Goal: Check status: Check status

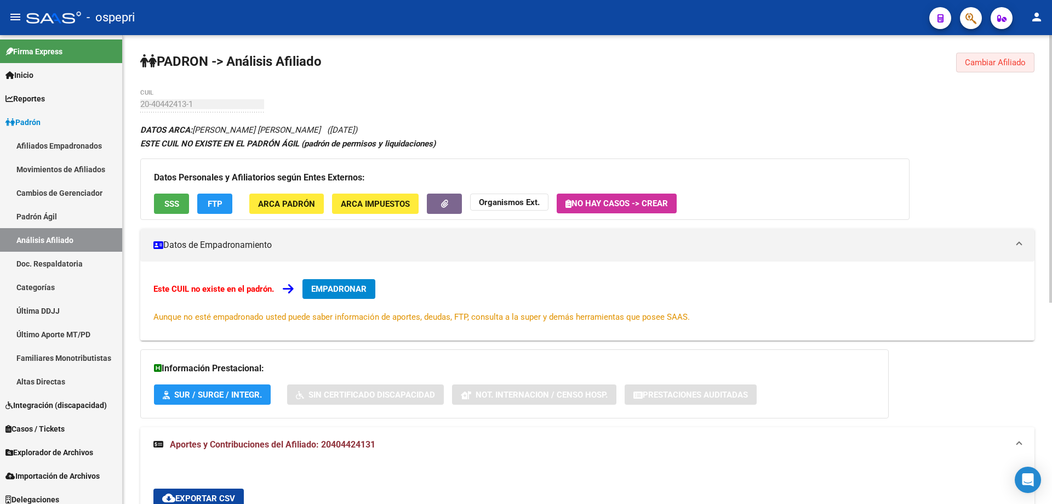
click at [980, 54] on button "Cambiar Afiliado" at bounding box center [995, 63] width 78 height 20
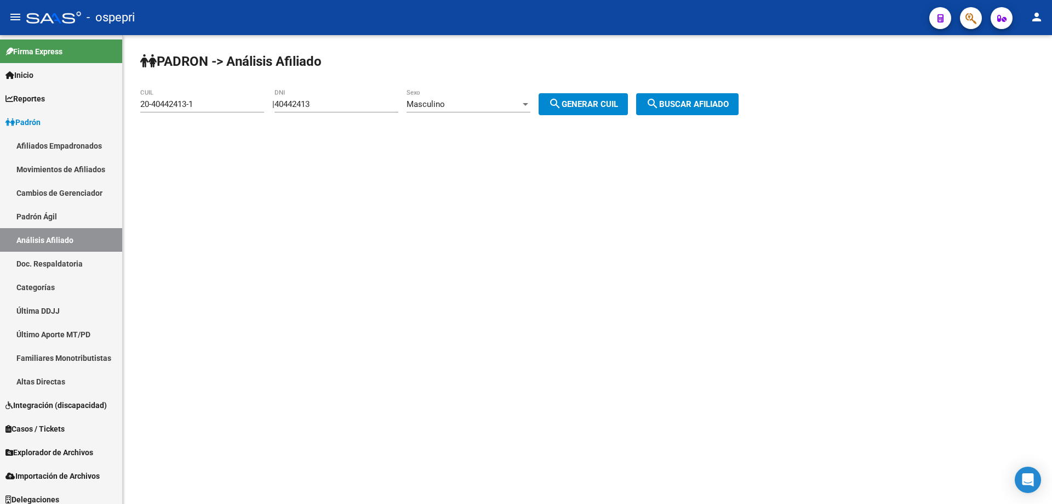
click at [305, 105] on input "40442413" at bounding box center [337, 104] width 124 height 10
paste input "34221414"
type input "34221414"
click at [521, 102] on div "Masculino" at bounding box center [464, 104] width 114 height 10
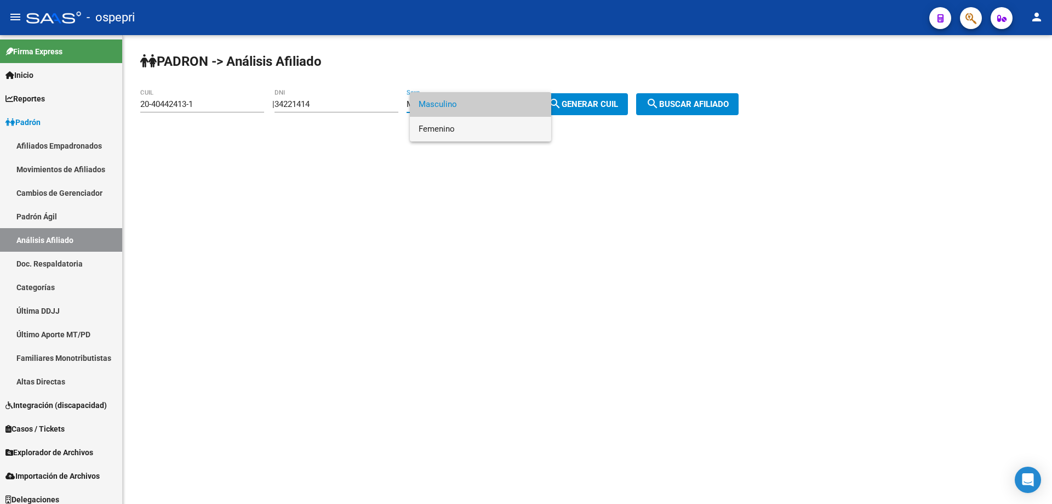
drag, startPoint x: 473, startPoint y: 132, endPoint x: 487, endPoint y: 131, distance: 14.3
click at [473, 132] on span "Femenino" at bounding box center [481, 129] width 124 height 25
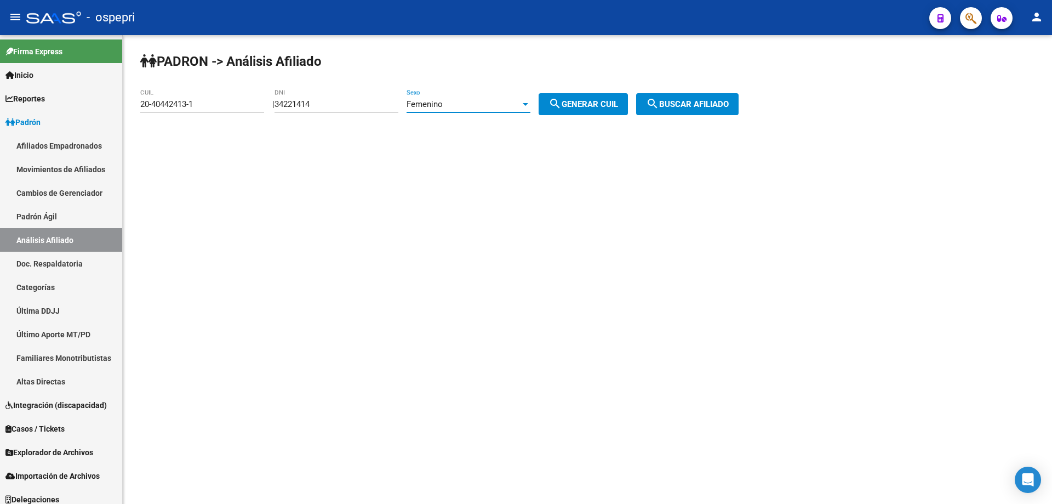
click at [580, 103] on span "search Generar CUIL" at bounding box center [583, 104] width 70 height 10
click at [683, 106] on span "search Buscar afiliado" at bounding box center [687, 104] width 83 height 10
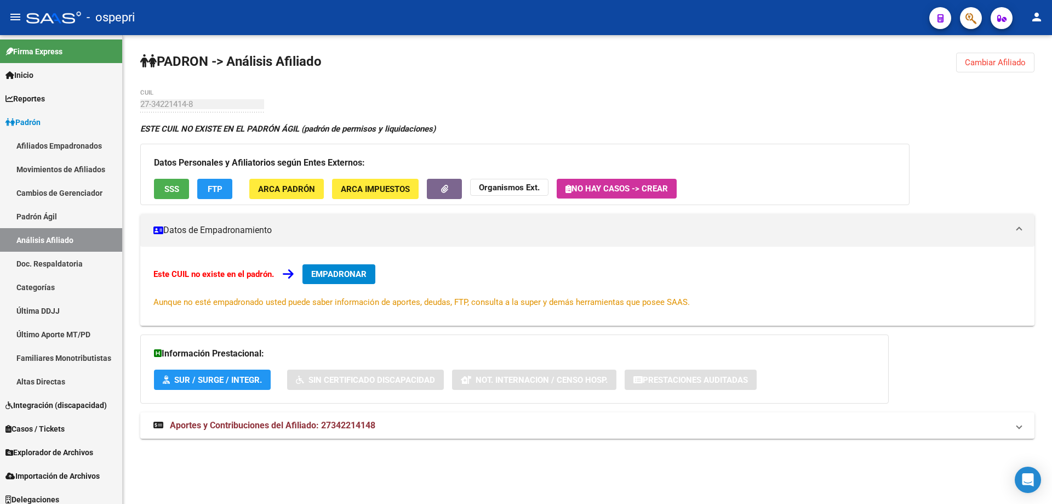
click at [1009, 64] on span "Cambiar Afiliado" at bounding box center [995, 63] width 61 height 10
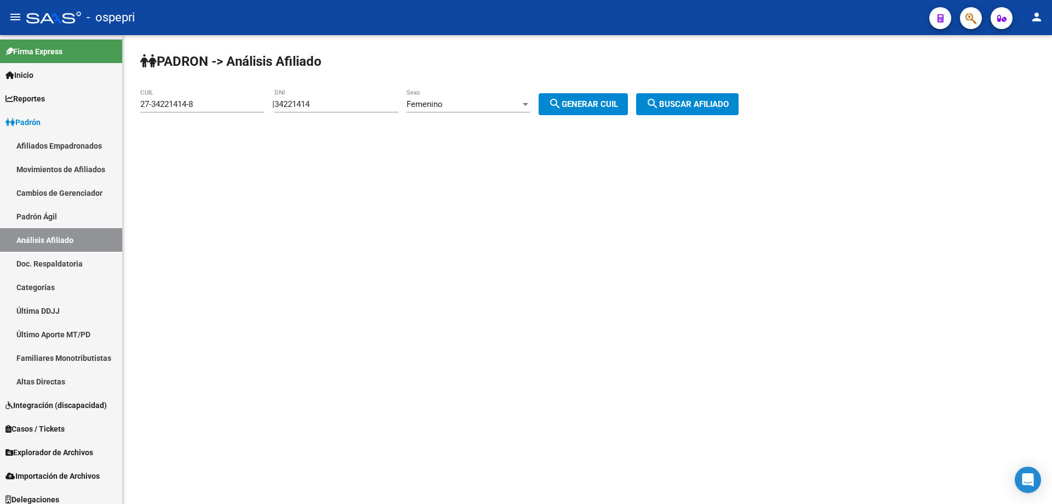
click at [430, 110] on div "Femenino Sexo" at bounding box center [469, 101] width 124 height 24
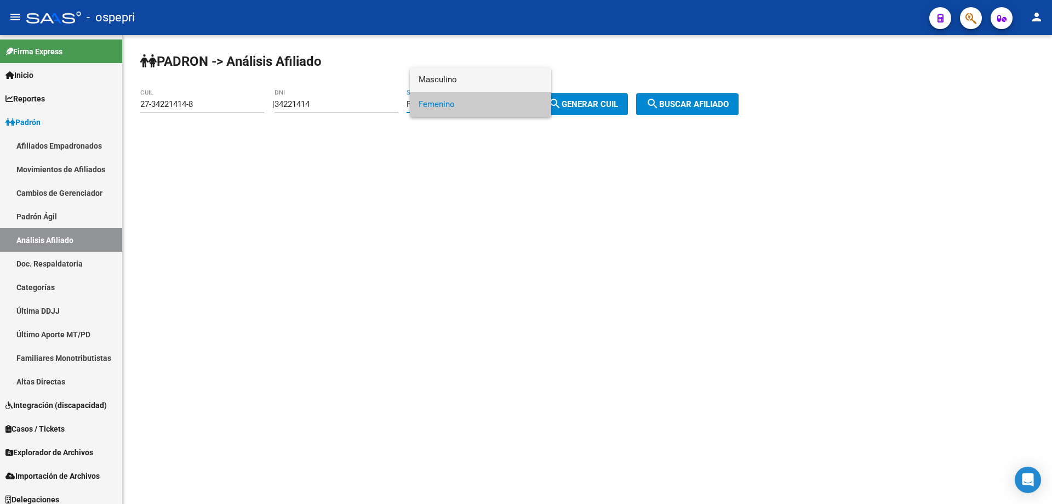
drag, startPoint x: 450, startPoint y: 79, endPoint x: 484, endPoint y: 93, distance: 36.4
click at [450, 79] on span "Masculino" at bounding box center [481, 79] width 124 height 25
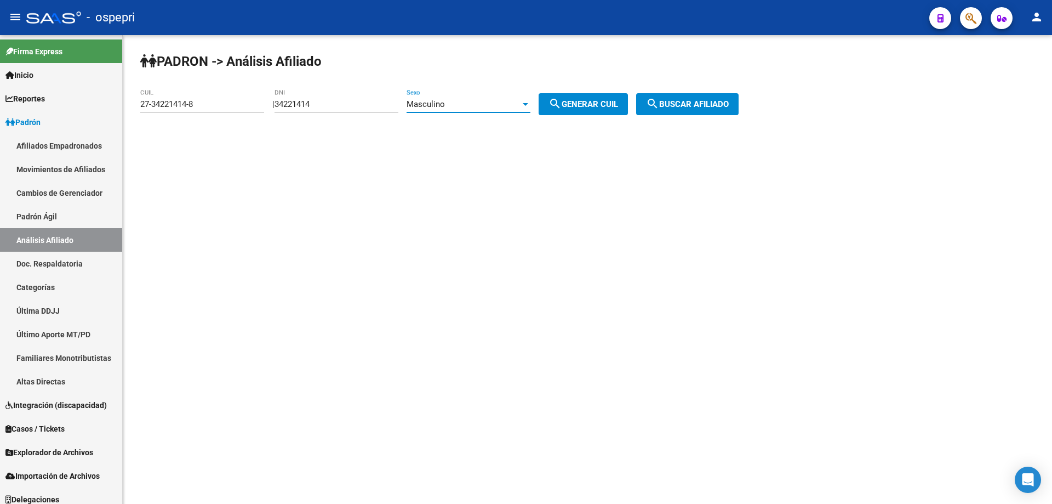
click at [597, 102] on span "search Generar CUIL" at bounding box center [583, 104] width 70 height 10
type input "20-34221414-3"
click at [698, 110] on button "search Buscar afiliado" at bounding box center [687, 104] width 102 height 22
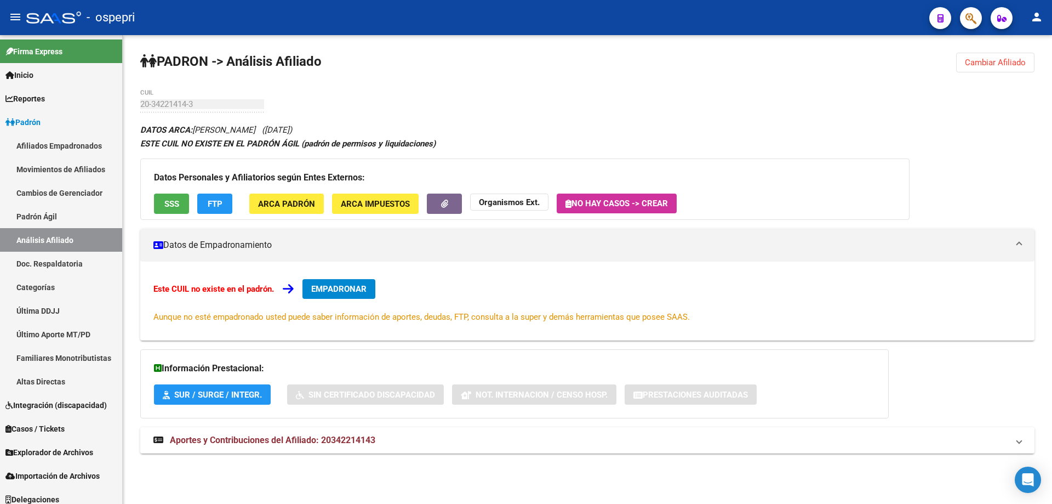
click at [364, 430] on mat-expansion-panel-header "Aportes y Contribuciones del Afiliado: 20342214143" at bounding box center [587, 440] width 894 height 26
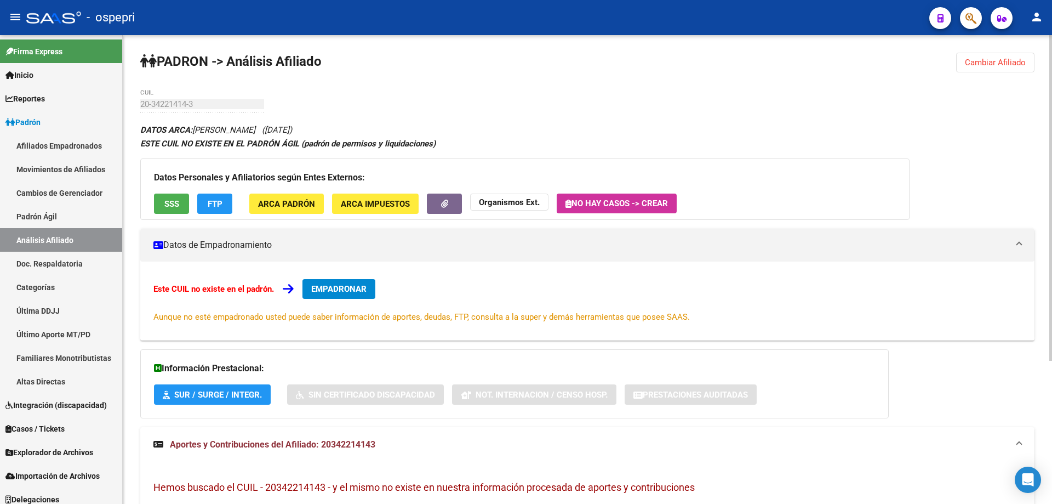
click at [1002, 59] on span "Cambiar Afiliado" at bounding box center [995, 63] width 61 height 10
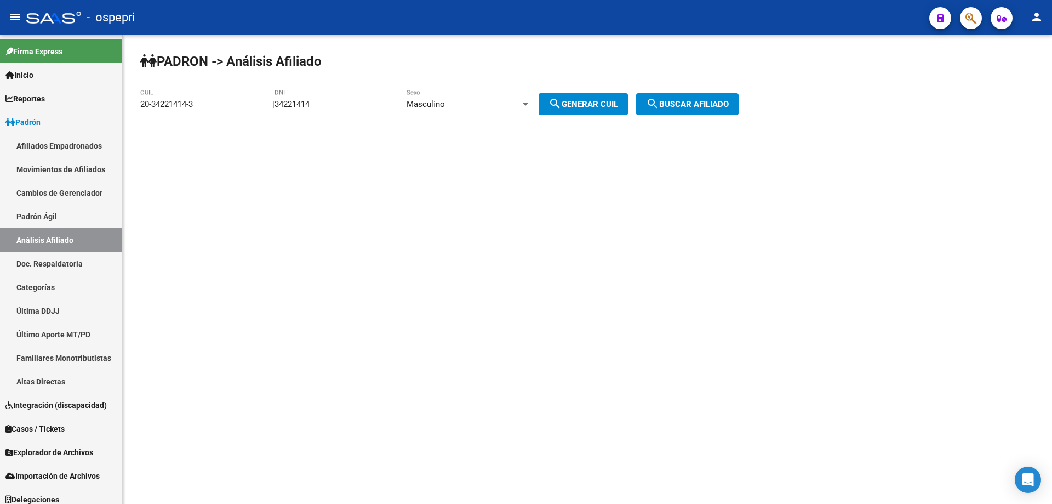
click at [307, 102] on input "34221414" at bounding box center [337, 104] width 124 height 10
paste input "5842137"
type input "35842137"
click at [579, 104] on span "search Generar CUIL" at bounding box center [583, 104] width 70 height 10
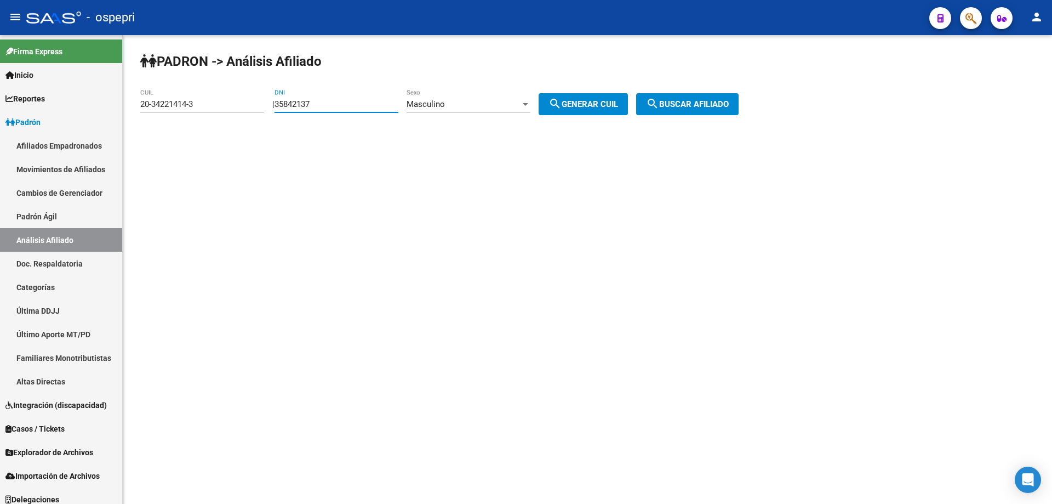
type input "20-35842137-8"
click at [685, 104] on span "search Buscar afiliado" at bounding box center [687, 104] width 83 height 10
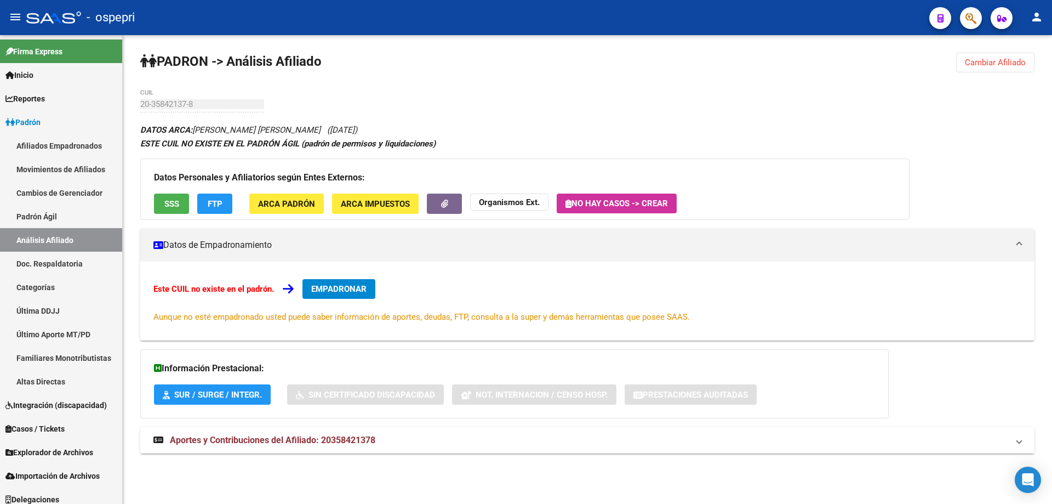
click at [337, 436] on span "Aportes y Contribuciones del Afiliado: 20358421378" at bounding box center [272, 440] width 205 height 10
